Goal: Register for event/course

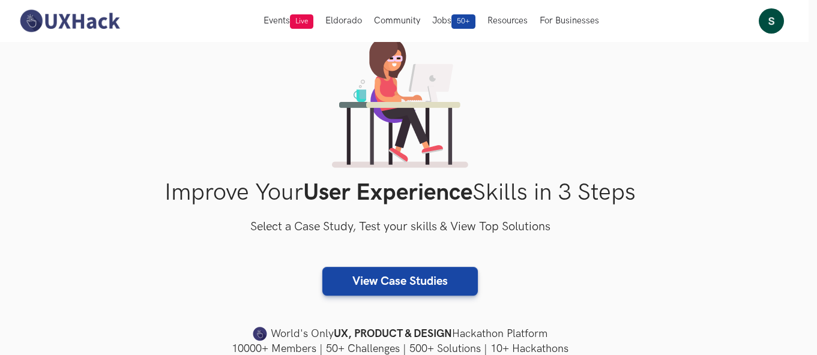
scroll to position [0, 8]
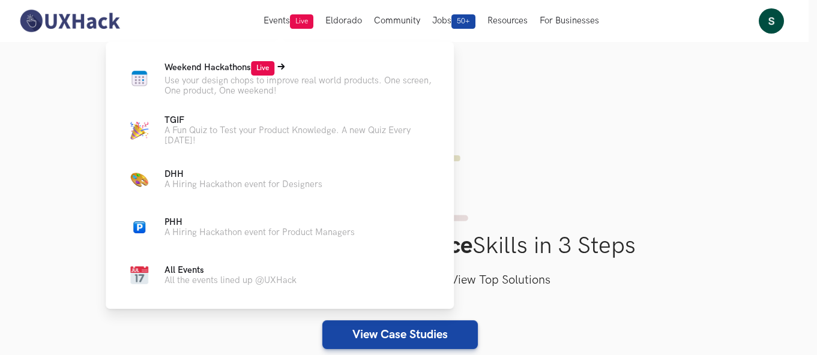
click at [280, 91] on p "Use your design chops to improve real world products. One screen, One product, …" at bounding box center [299, 86] width 270 height 20
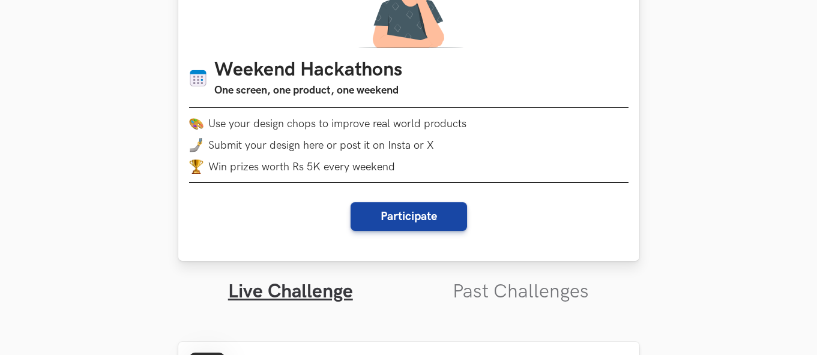
scroll to position [139, 0]
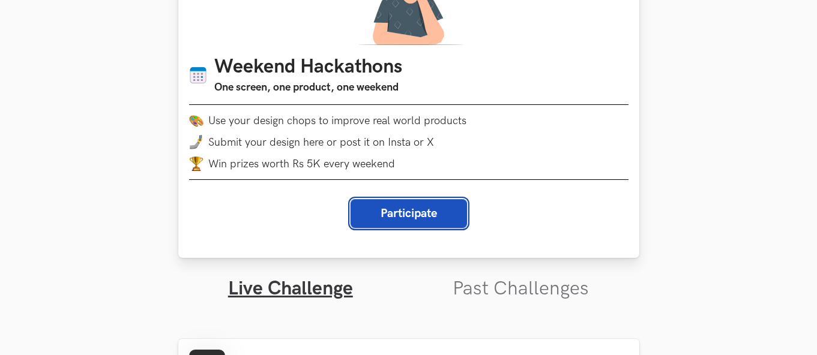
click at [393, 214] on button "Participate" at bounding box center [409, 213] width 116 height 29
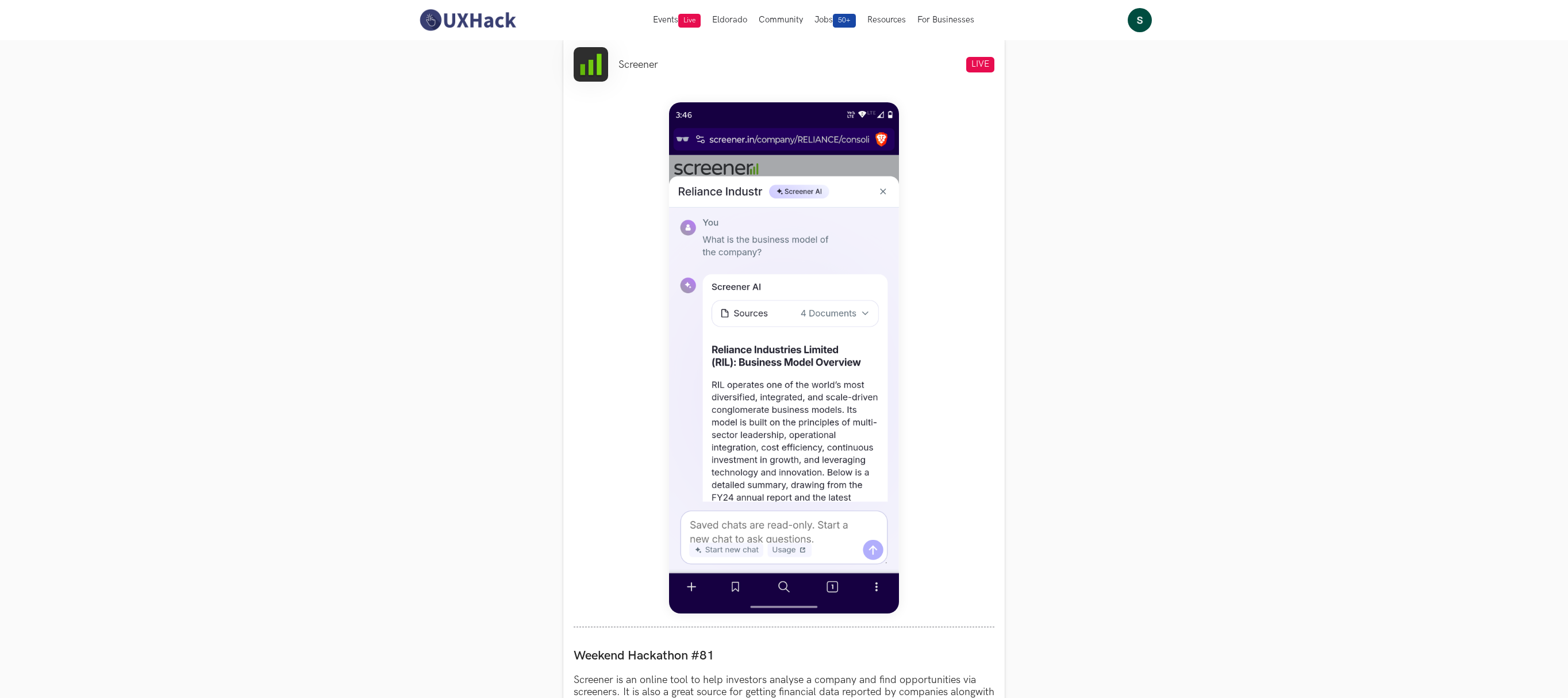
scroll to position [449, 0]
click at [761, 224] on img at bounding box center [784, 357] width 230 height 511
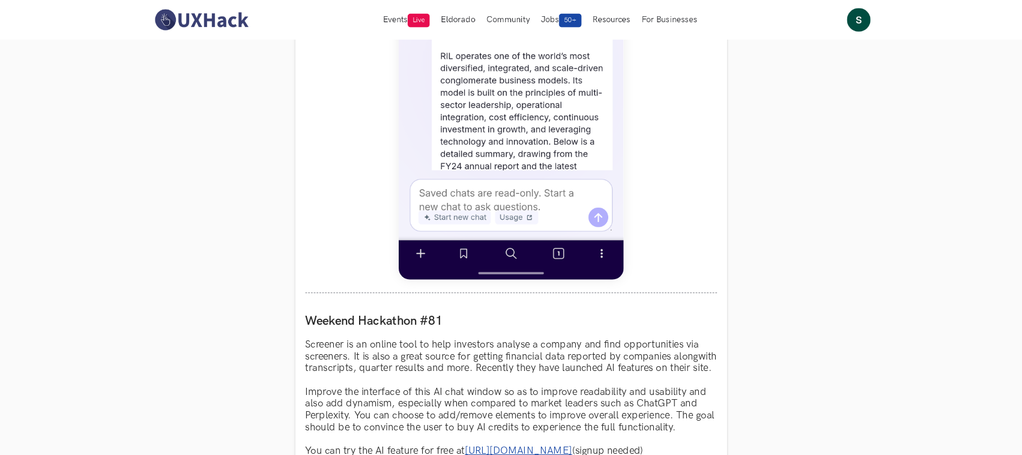
scroll to position [811, 0]
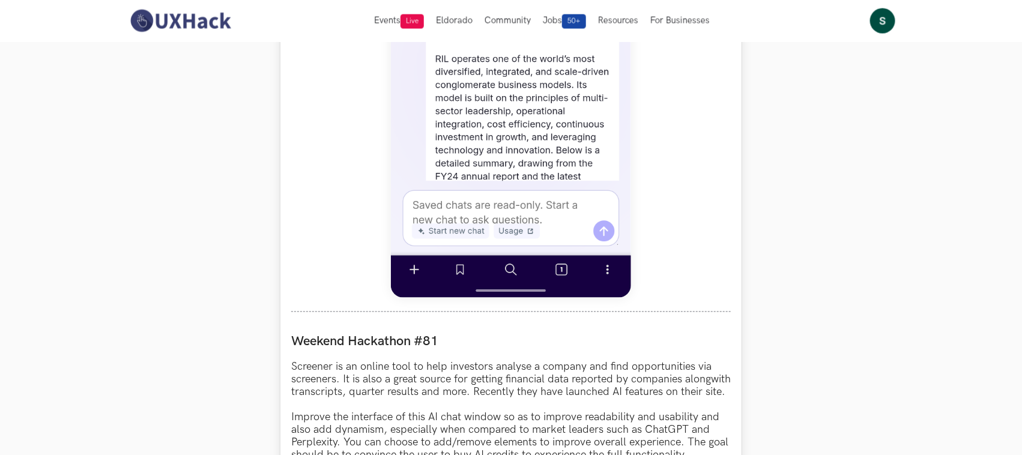
drag, startPoint x: 1562, startPoint y: 1, endPoint x: 703, endPoint y: 282, distance: 903.7
click at [703, 282] on div at bounding box center [510, 32] width 439 height 559
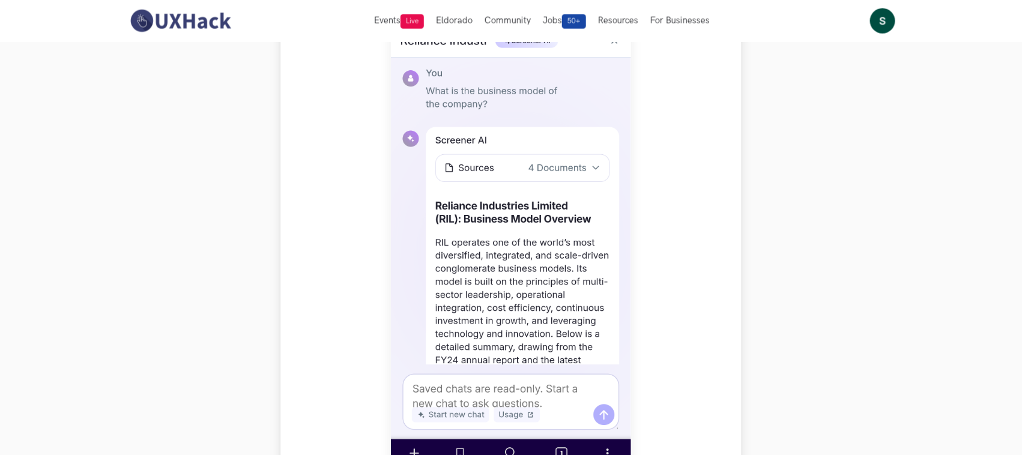
scroll to position [625, 0]
